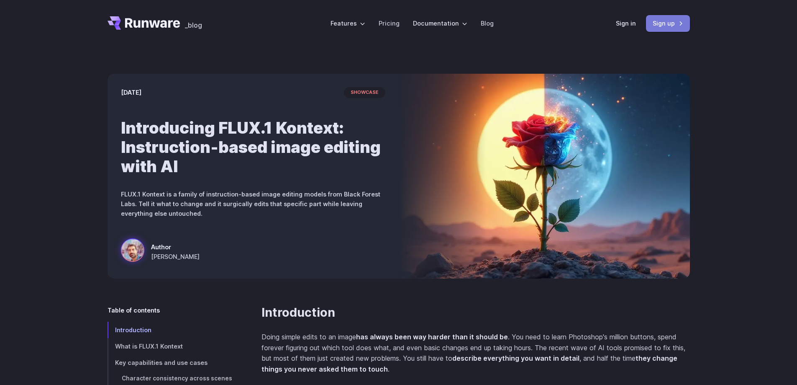
click at [661, 28] on link "Sign up" at bounding box center [668, 23] width 44 height 16
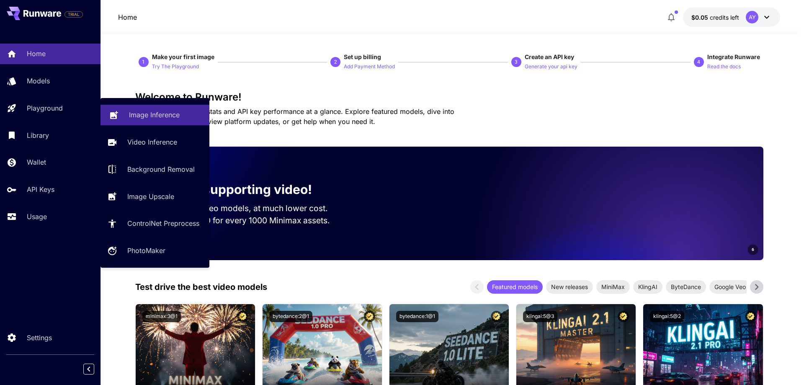
click at [176, 117] on p "Image Inference" at bounding box center [154, 115] width 51 height 10
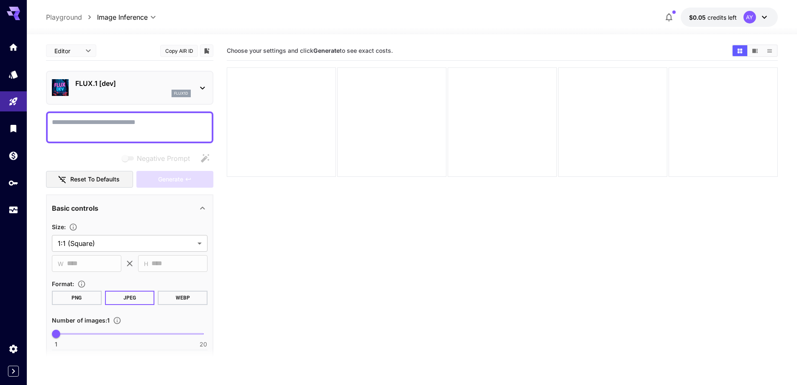
click at [189, 81] on p "FLUX.1 [dev]" at bounding box center [133, 83] width 116 height 10
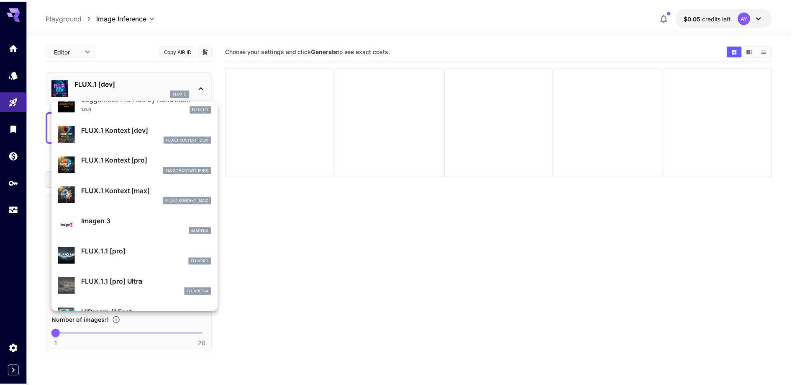
scroll to position [335, 0]
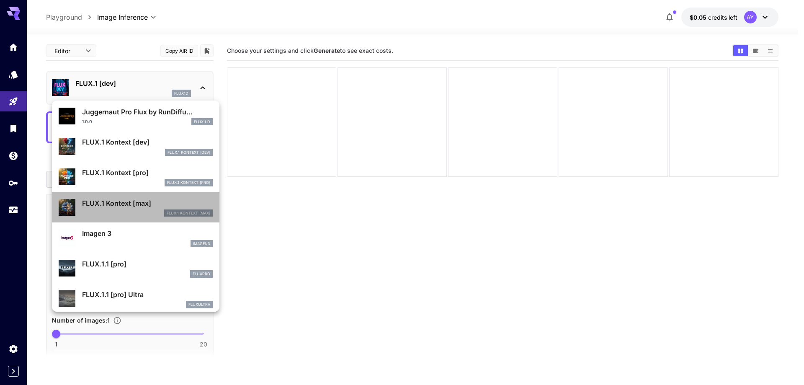
click at [141, 200] on p "FLUX.1 Kontext [max]" at bounding box center [147, 203] width 131 height 10
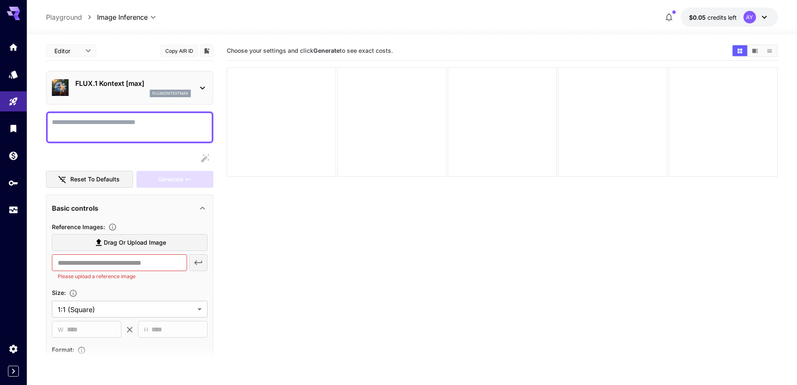
click at [181, 245] on label "Drag or upload image" at bounding box center [130, 242] width 156 height 17
click at [0, 0] on input "Drag or upload image" at bounding box center [0, 0] width 0 height 0
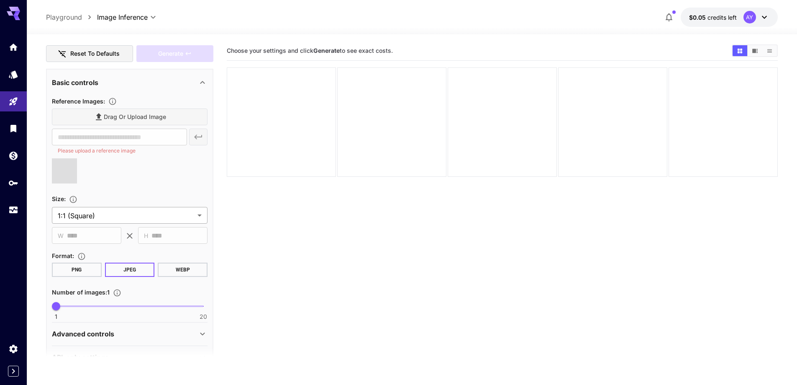
scroll to position [148, 0]
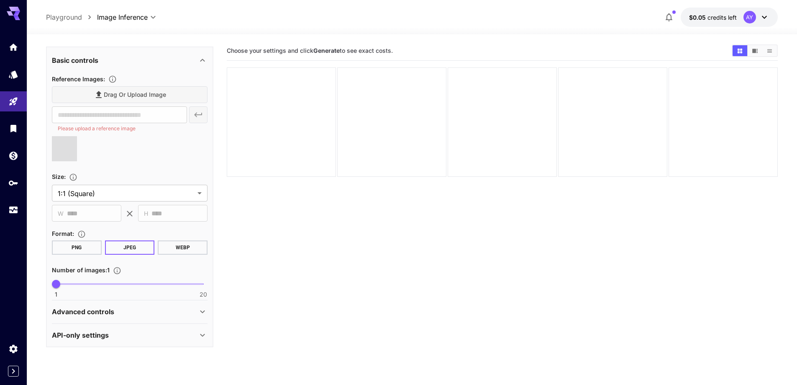
type input "**********"
